Goal: Transaction & Acquisition: Purchase product/service

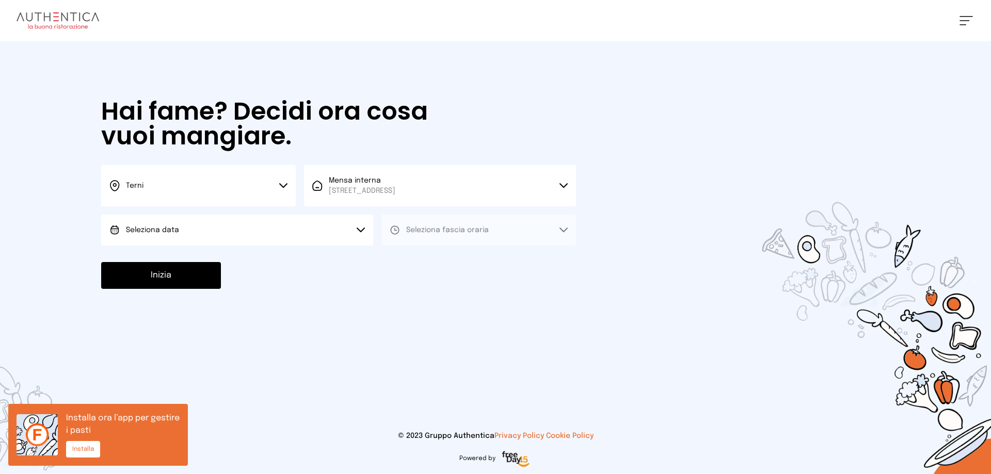
click at [232, 230] on button "Seleziona data" at bounding box center [237, 230] width 272 height 31
drag, startPoint x: 186, startPoint y: 263, endPoint x: 191, endPoint y: 260, distance: 6.0
click at [186, 264] on li "[DATE], [DATE]" at bounding box center [237, 259] width 272 height 27
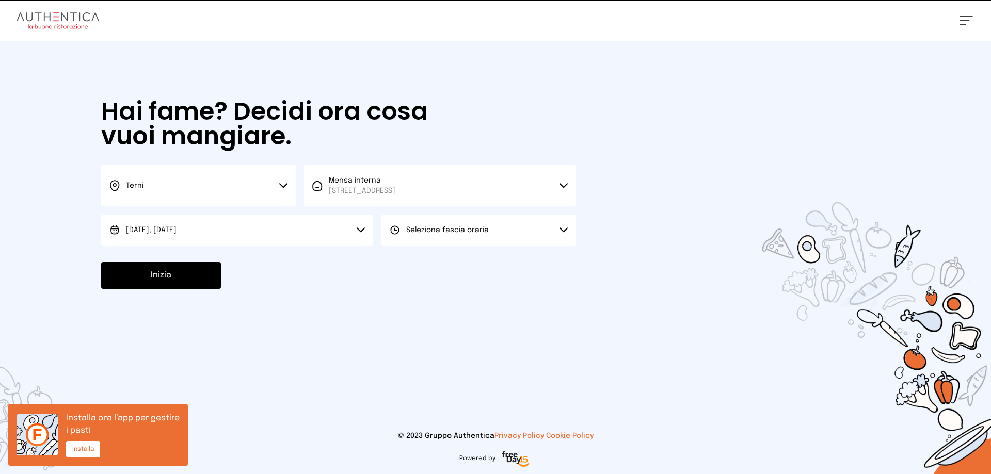
click at [489, 228] on button "Seleziona fascia oraria" at bounding box center [478, 230] width 195 height 31
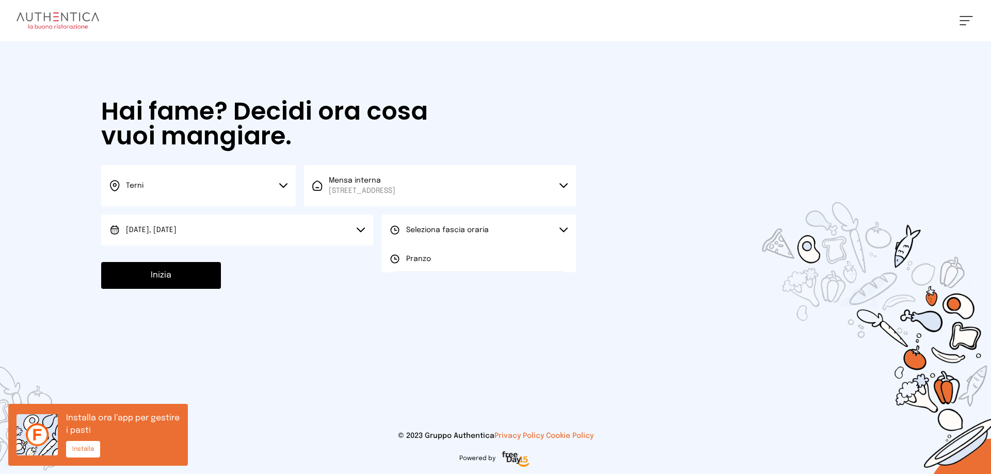
click at [424, 257] on span "Pranzo" at bounding box center [418, 259] width 25 height 10
click at [188, 277] on button "Inizia" at bounding box center [161, 275] width 120 height 27
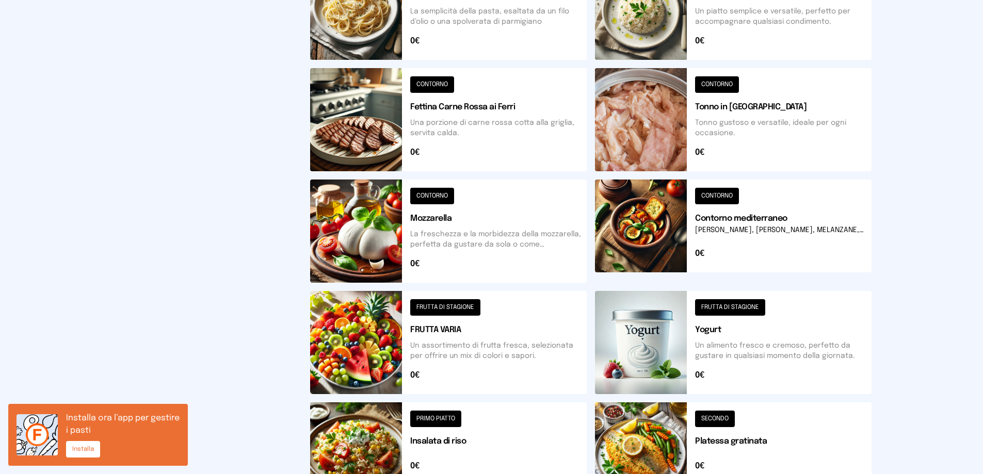
scroll to position [369, 0]
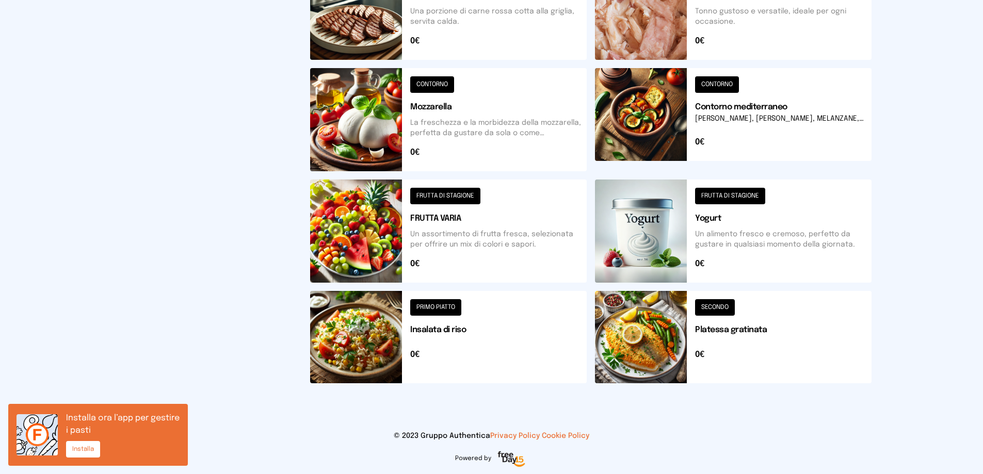
click at [641, 362] on button at bounding box center [733, 337] width 277 height 92
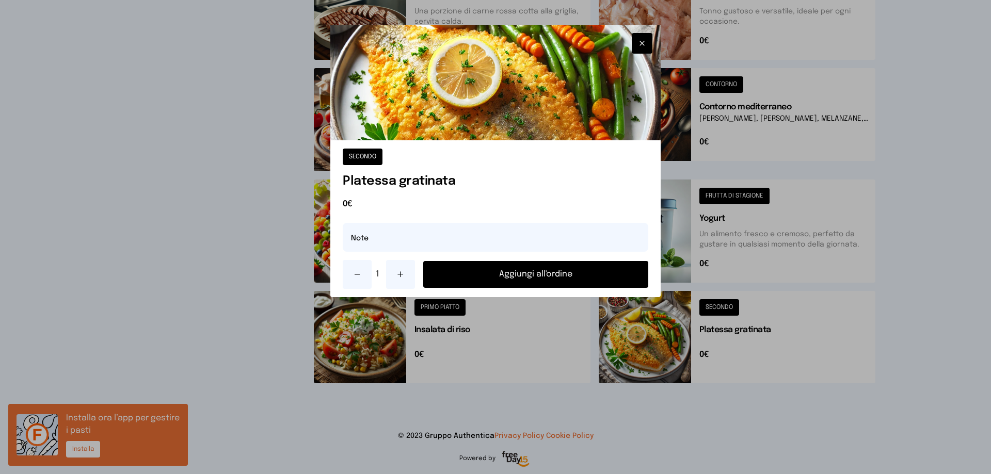
click at [567, 276] on button "Aggiungi all'ordine" at bounding box center [535, 274] width 225 height 27
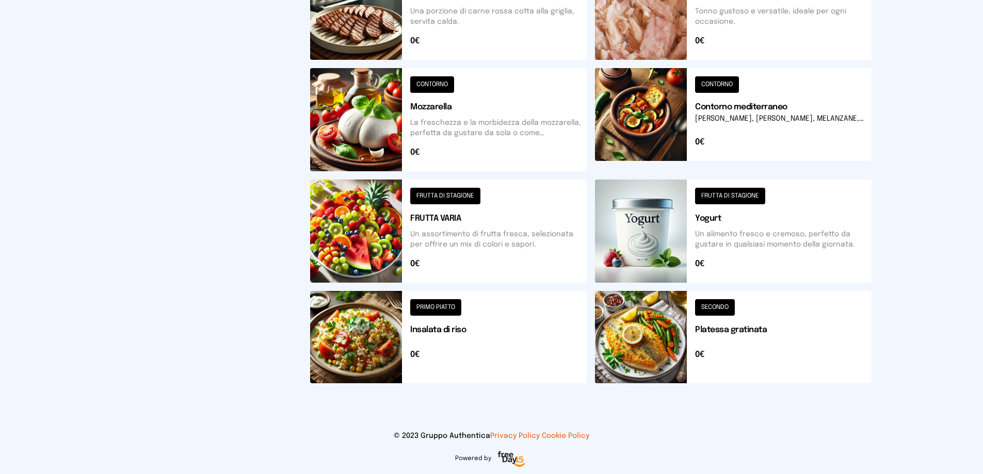
click at [600, 109] on button at bounding box center [733, 119] width 277 height 103
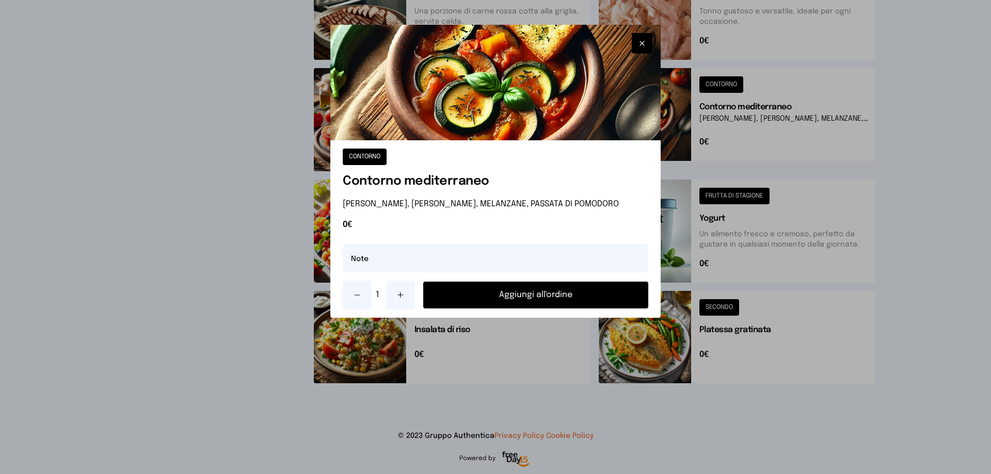
click at [529, 295] on button "Aggiungi all'ordine" at bounding box center [535, 295] width 225 height 27
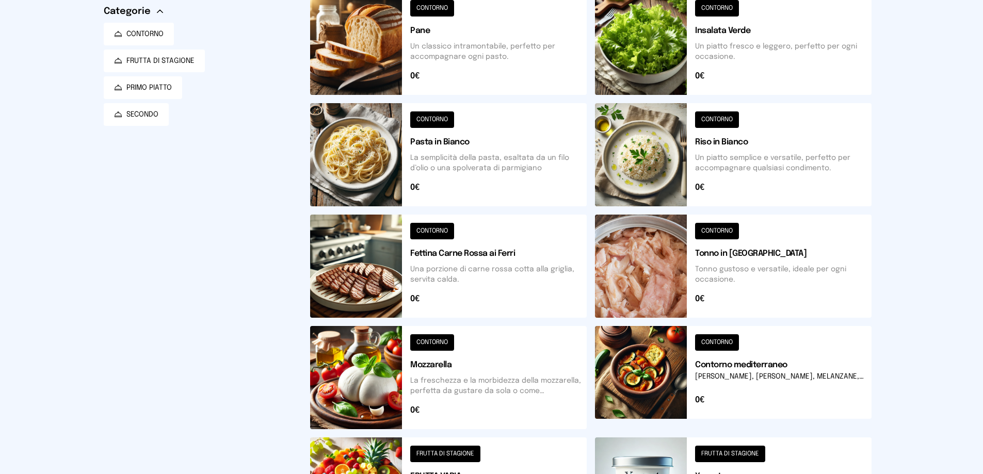
scroll to position [0, 0]
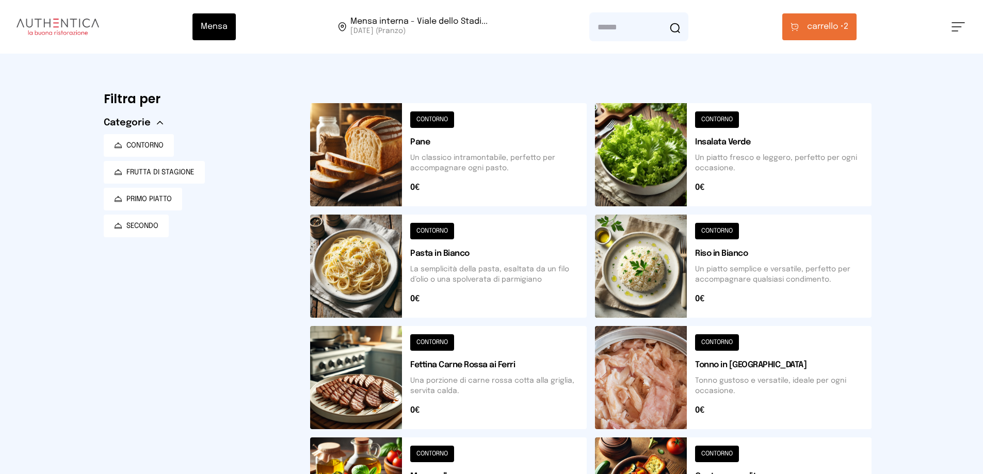
click at [508, 284] on button at bounding box center [448, 266] width 277 height 103
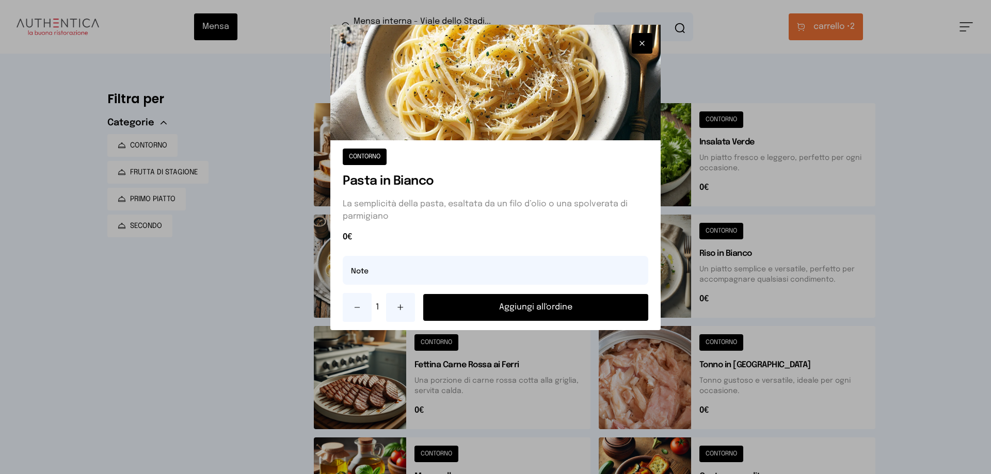
click at [573, 311] on button "Aggiungi all'ordine" at bounding box center [535, 307] width 225 height 27
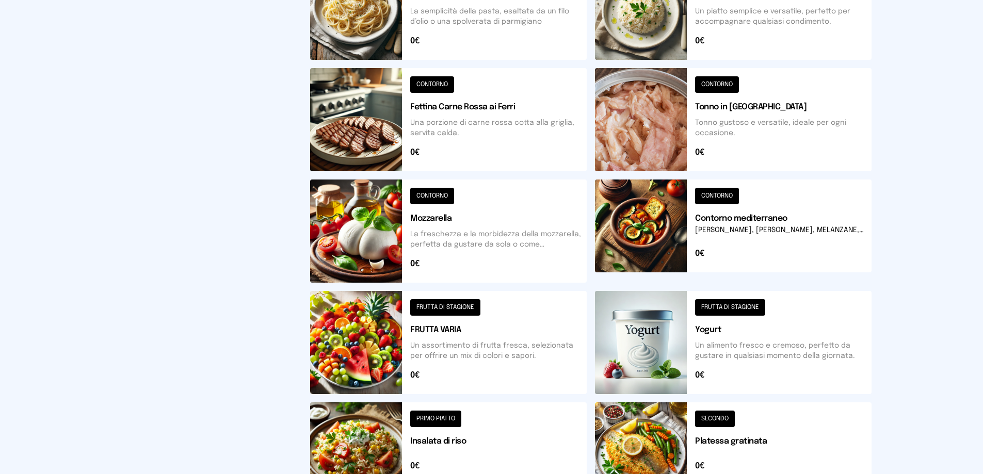
scroll to position [369, 0]
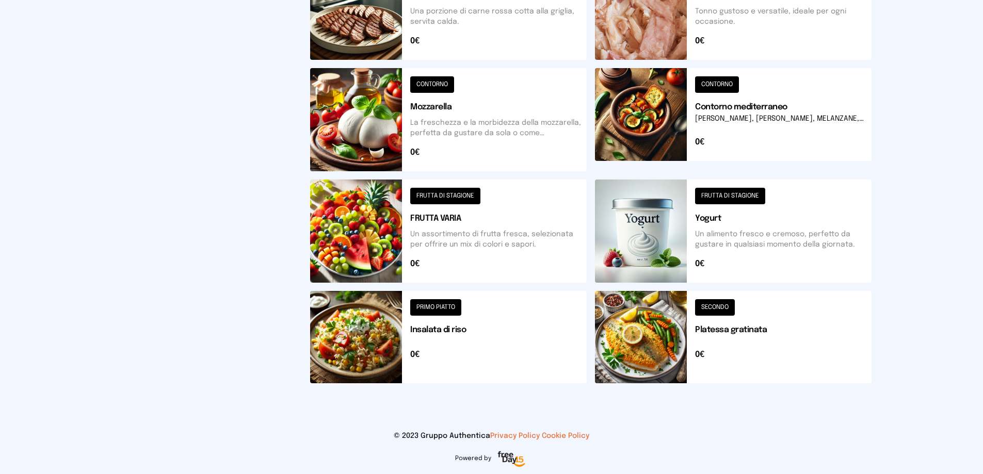
click at [389, 245] on button at bounding box center [448, 231] width 277 height 103
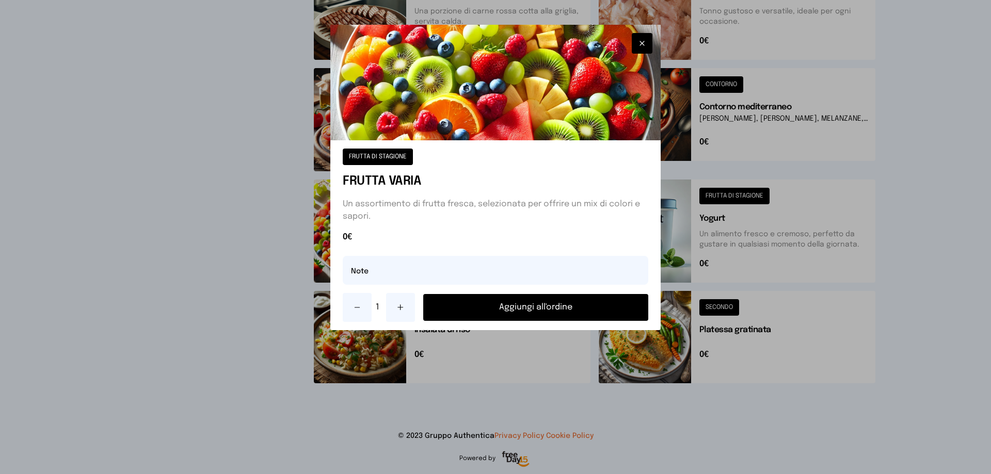
click at [549, 312] on button "Aggiungi all'ordine" at bounding box center [535, 307] width 225 height 27
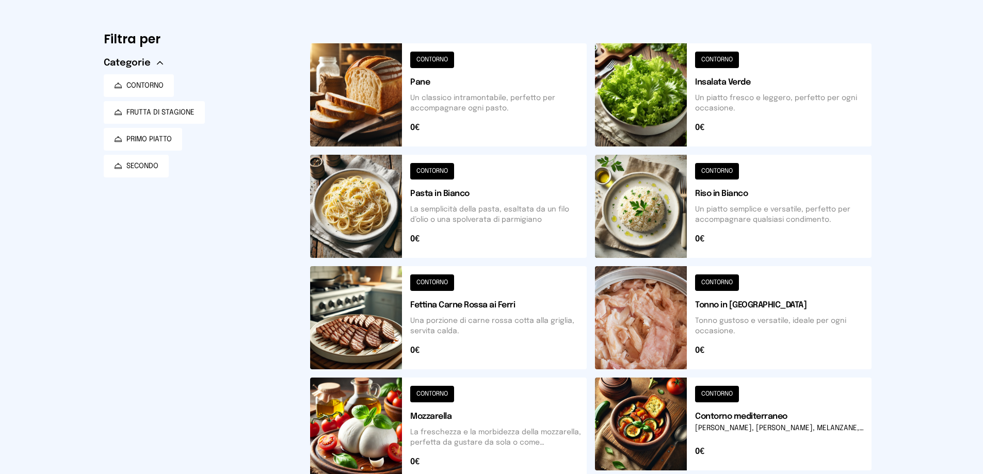
scroll to position [0, 0]
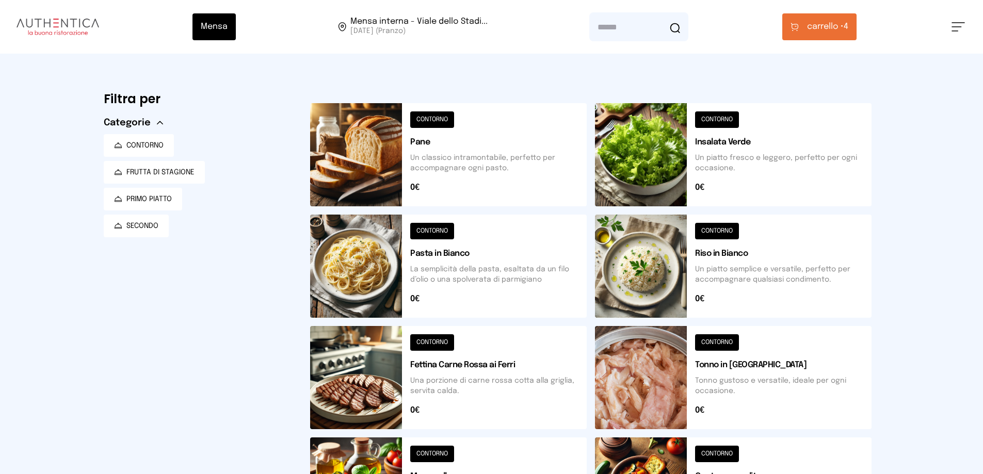
drag, startPoint x: 812, startPoint y: 2, endPoint x: 815, endPoint y: 30, distance: 28.6
click at [813, 29] on div "Mensa Mensa interna - Viale dello Stadi... [DATE] ([GEOGRAPHIC_DATA]) [GEOGRAPH…" at bounding box center [491, 27] width 983 height 54
click at [815, 30] on span "carrello •" at bounding box center [825, 27] width 37 height 12
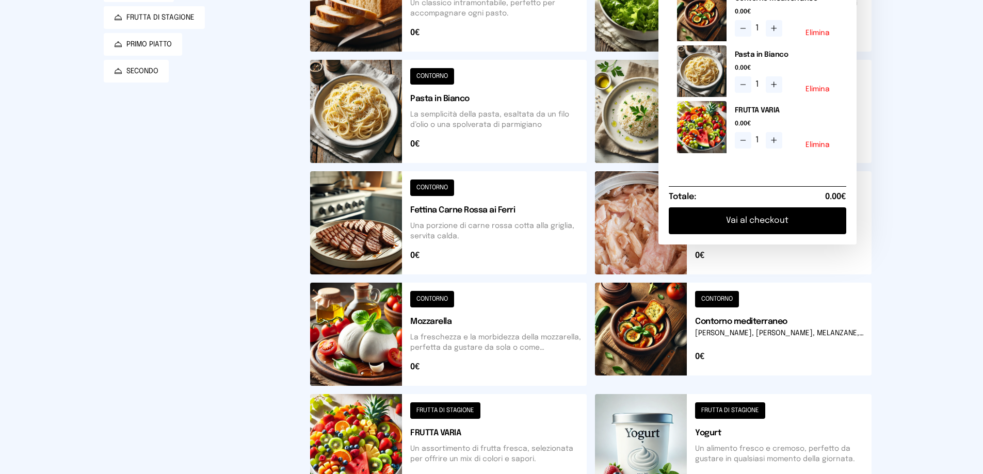
scroll to position [206, 0]
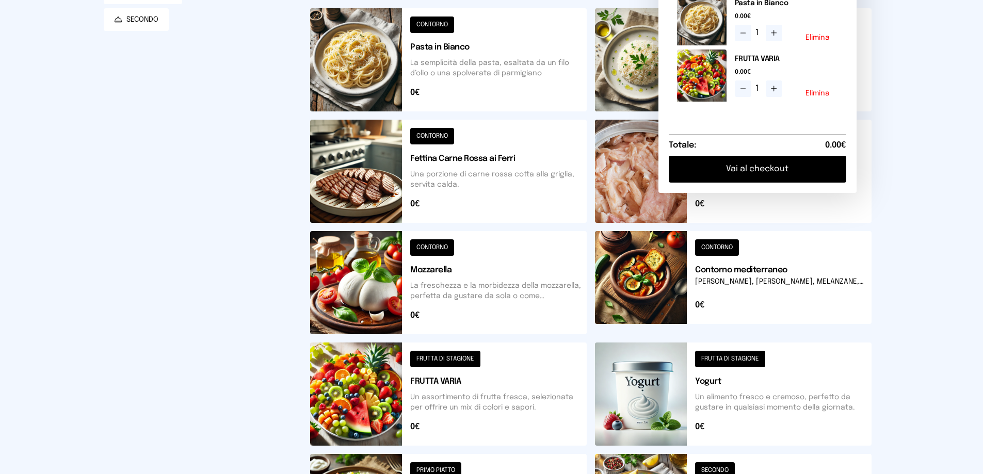
click at [735, 181] on button "Vai al checkout" at bounding box center [758, 169] width 178 height 27
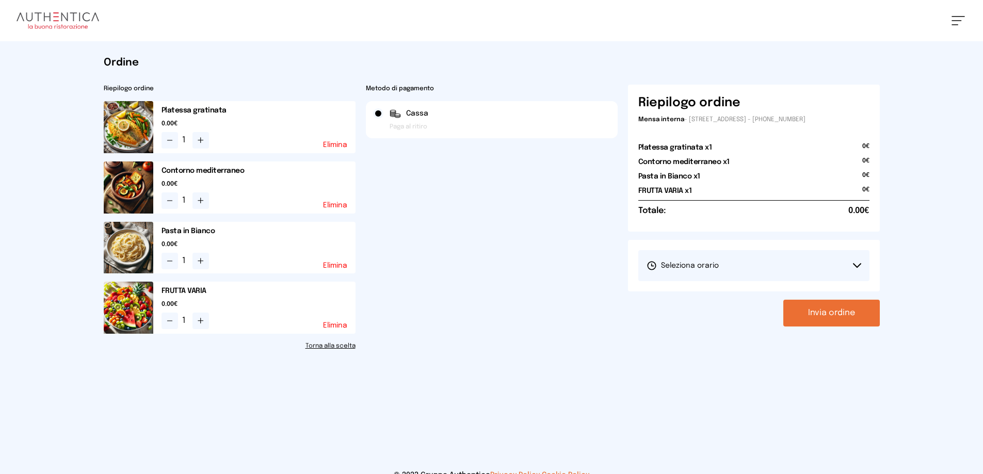
click at [723, 267] on button "Seleziona orario" at bounding box center [753, 265] width 231 height 31
click at [681, 297] on span "1° Turno (13:00 - 15:00)" at bounding box center [686, 294] width 78 height 10
click at [834, 324] on button "Invia ordine" at bounding box center [831, 313] width 96 height 27
